Goal: Task Accomplishment & Management: Manage account settings

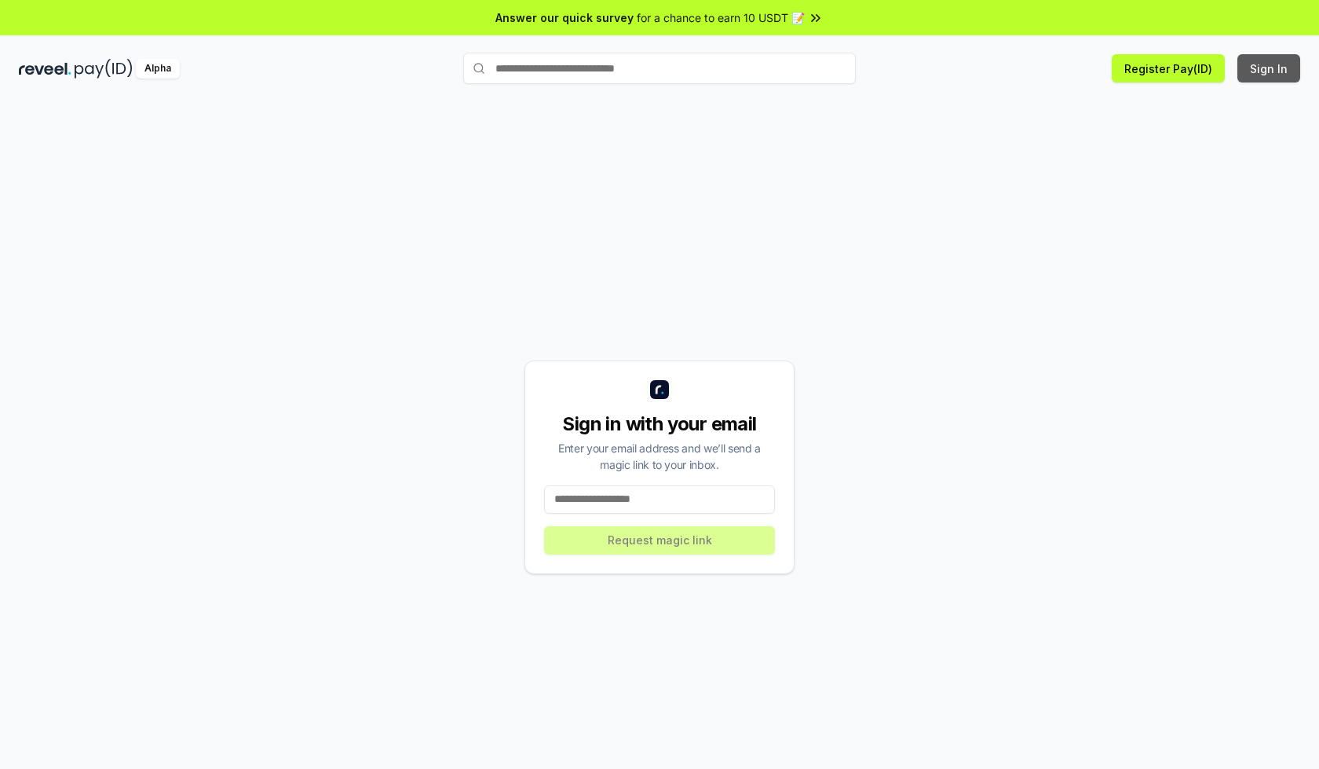
click at [1270, 68] on button "Sign In" at bounding box center [1269, 68] width 63 height 28
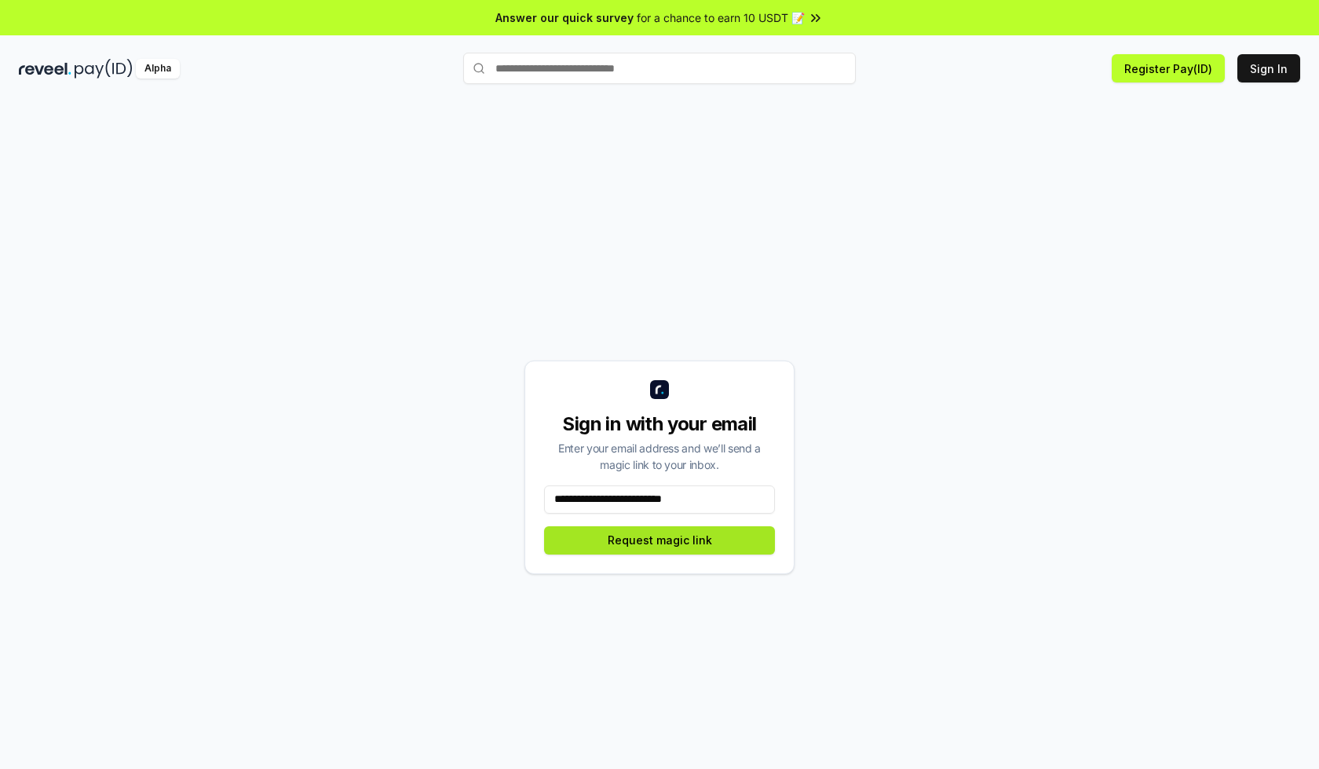
type input "**********"
click at [660, 539] on button "Request magic link" at bounding box center [659, 540] width 231 height 28
